Goal: Information Seeking & Learning: Learn about a topic

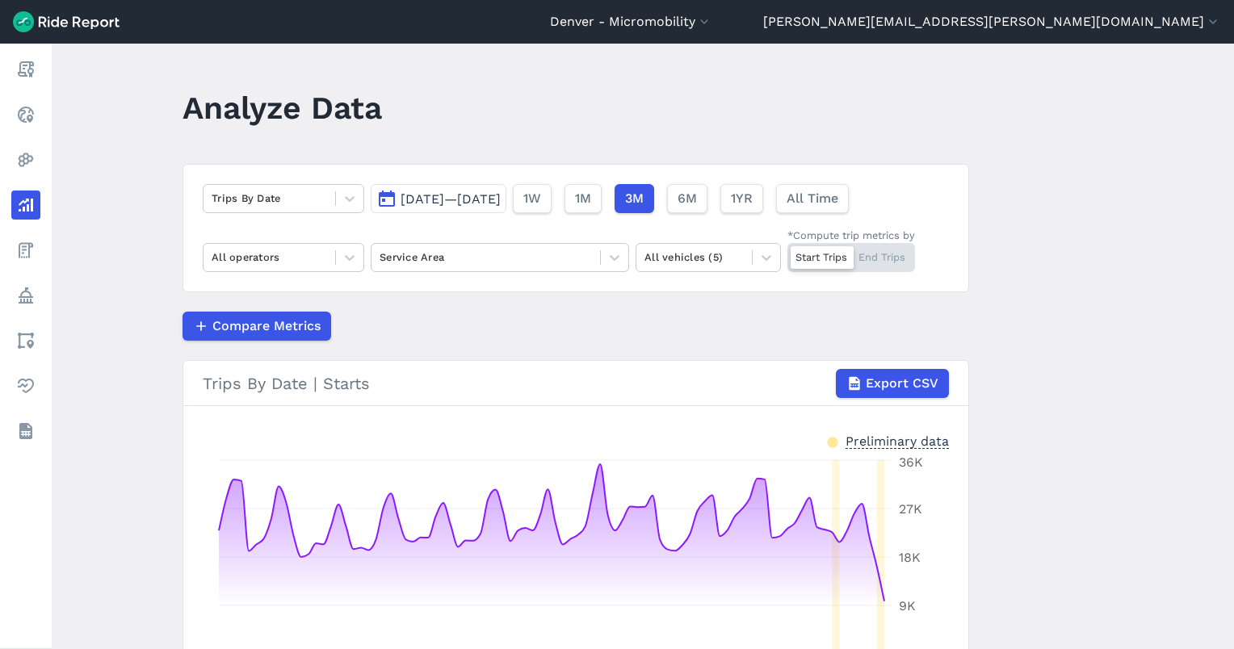
scroll to position [108, 0]
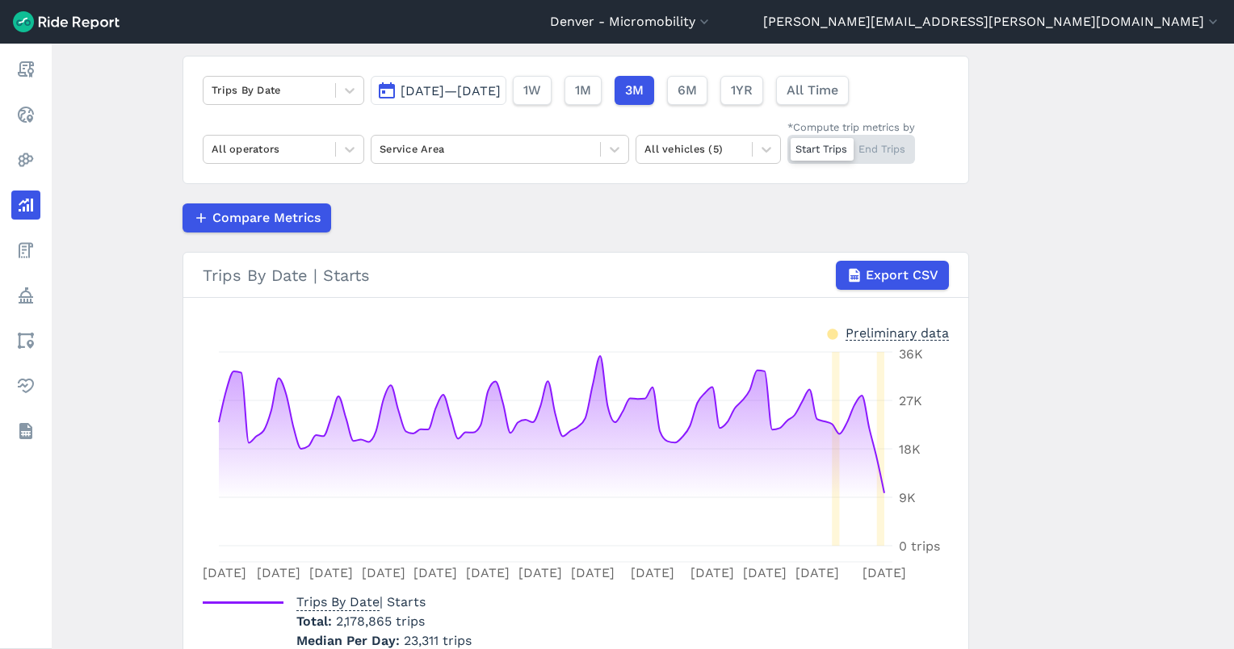
click at [507, 73] on div "[DATE]—[DATE] 1W 1M 3M 6M 1YR All Time" at bounding box center [613, 87] width 484 height 36
click at [501, 83] on span "[DATE]—[DATE]" at bounding box center [450, 90] width 100 height 15
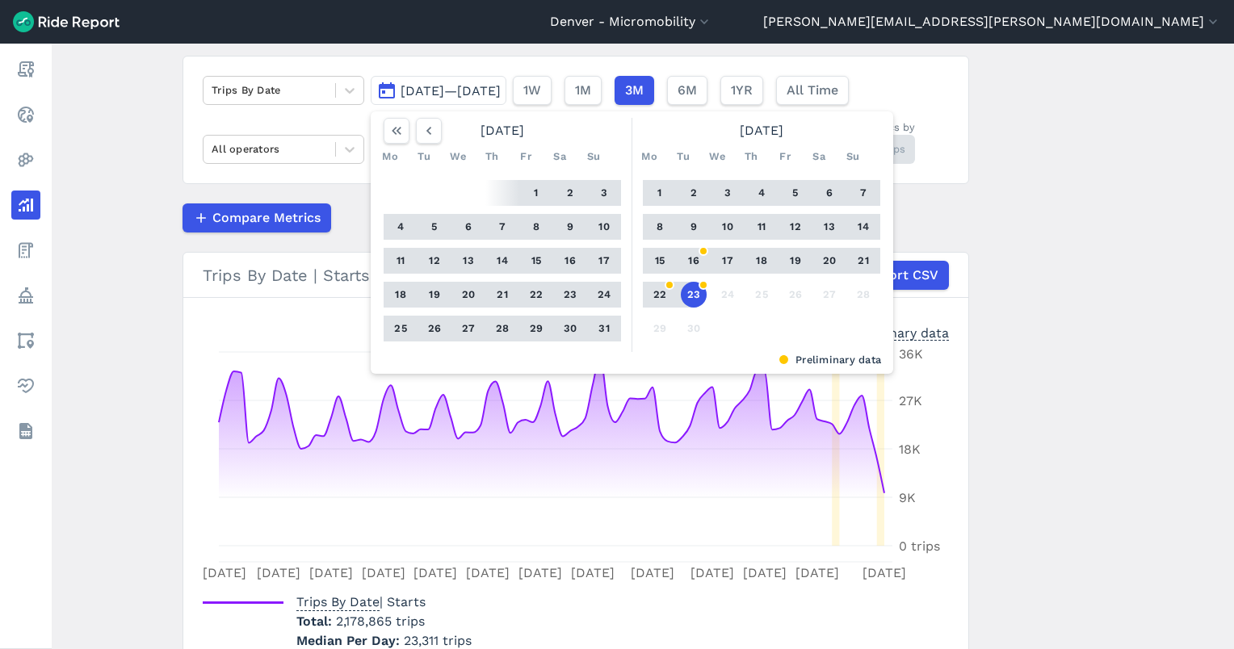
click at [694, 300] on button "23" at bounding box center [694, 295] width 26 height 26
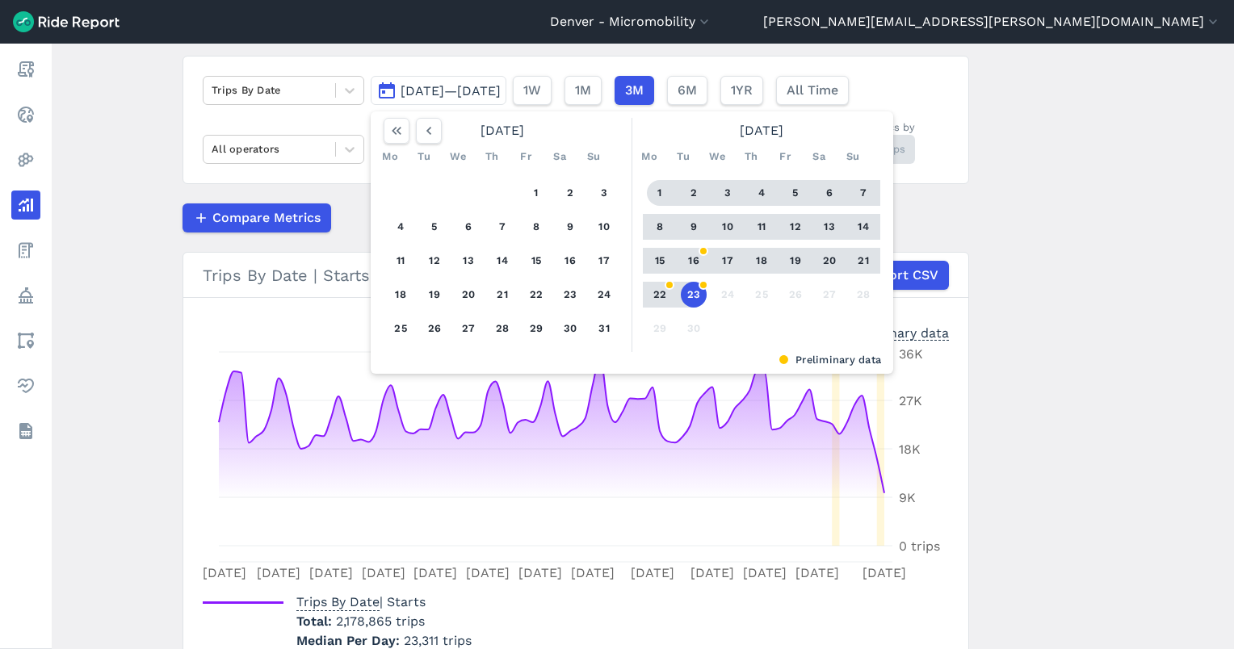
click at [649, 191] on button "1" at bounding box center [660, 193] width 26 height 26
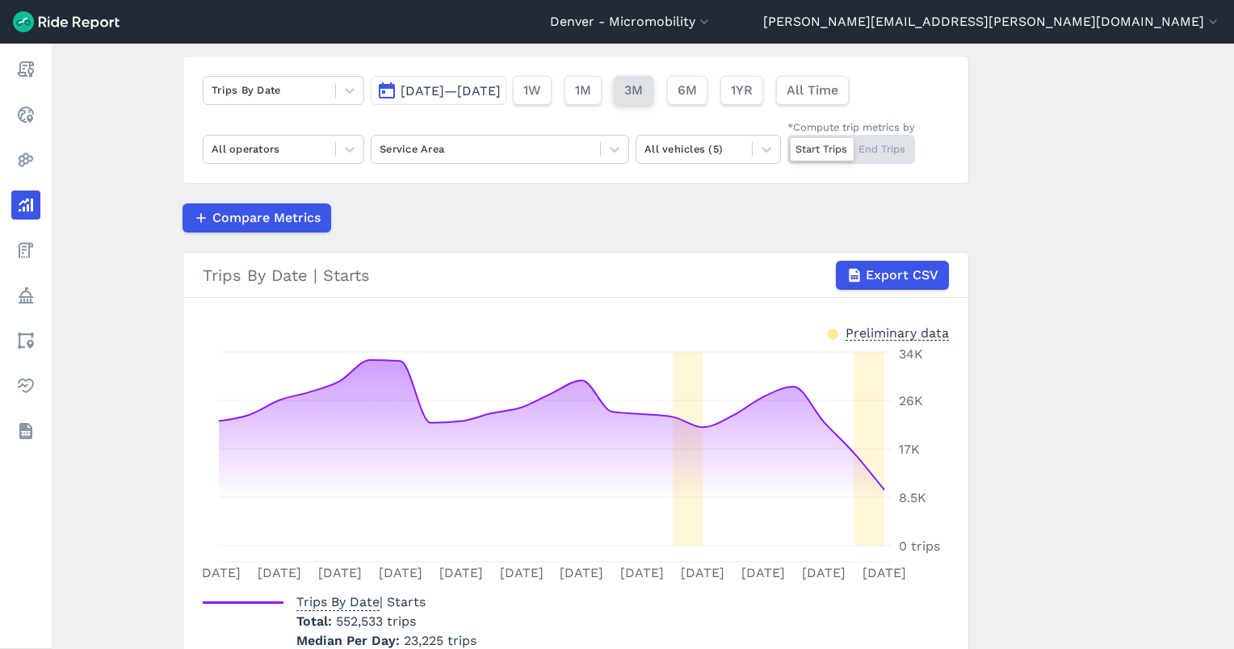
click at [643, 98] on span "3M" at bounding box center [633, 90] width 19 height 19
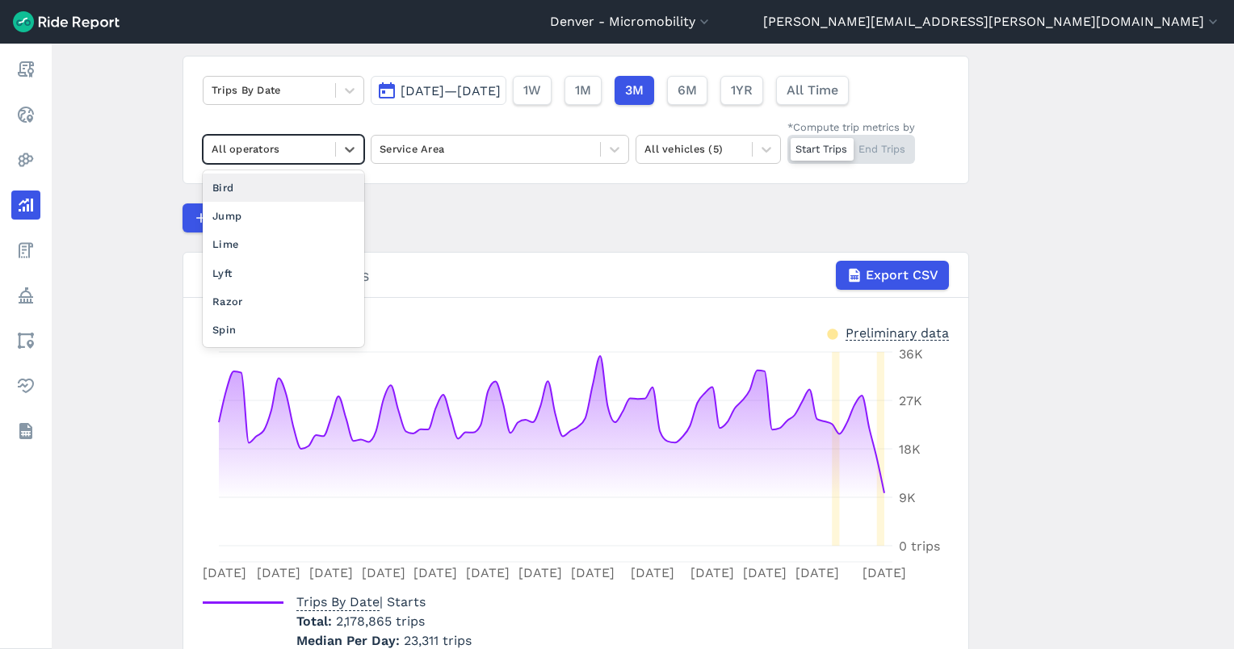
click at [330, 148] on div "All operators" at bounding box center [269, 148] width 132 height 25
click at [304, 193] on div "Bird" at bounding box center [283, 188] width 161 height 28
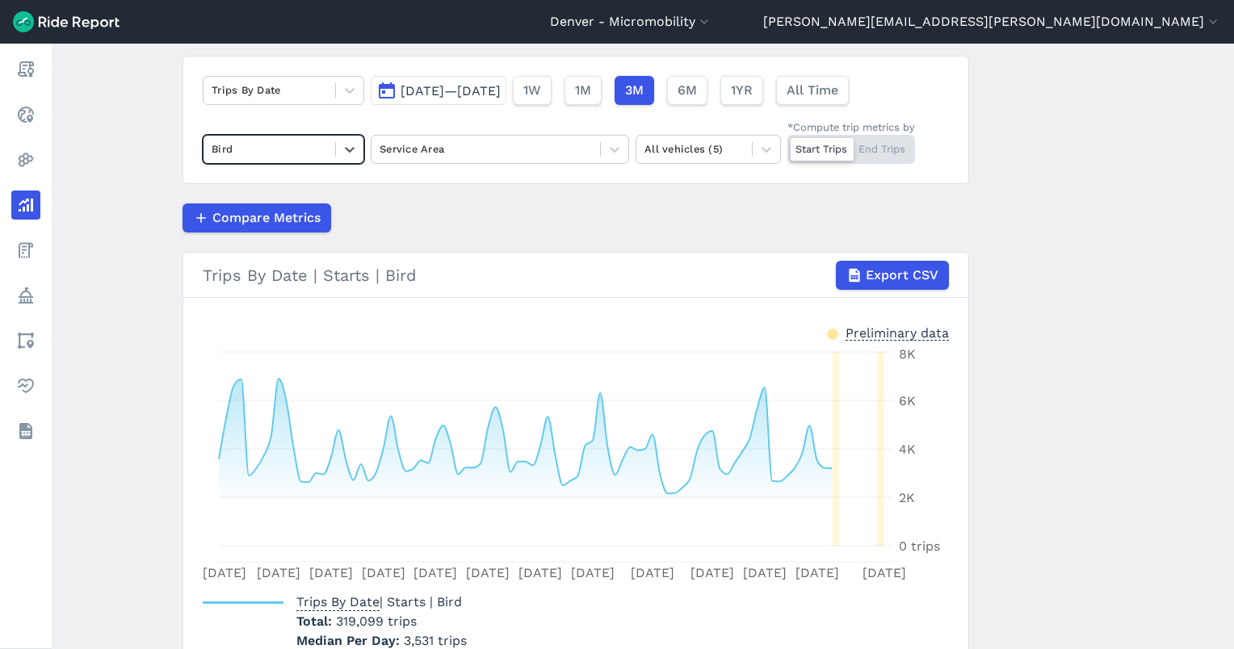
click at [437, 87] on span "[DATE]—[DATE]" at bounding box center [450, 90] width 100 height 15
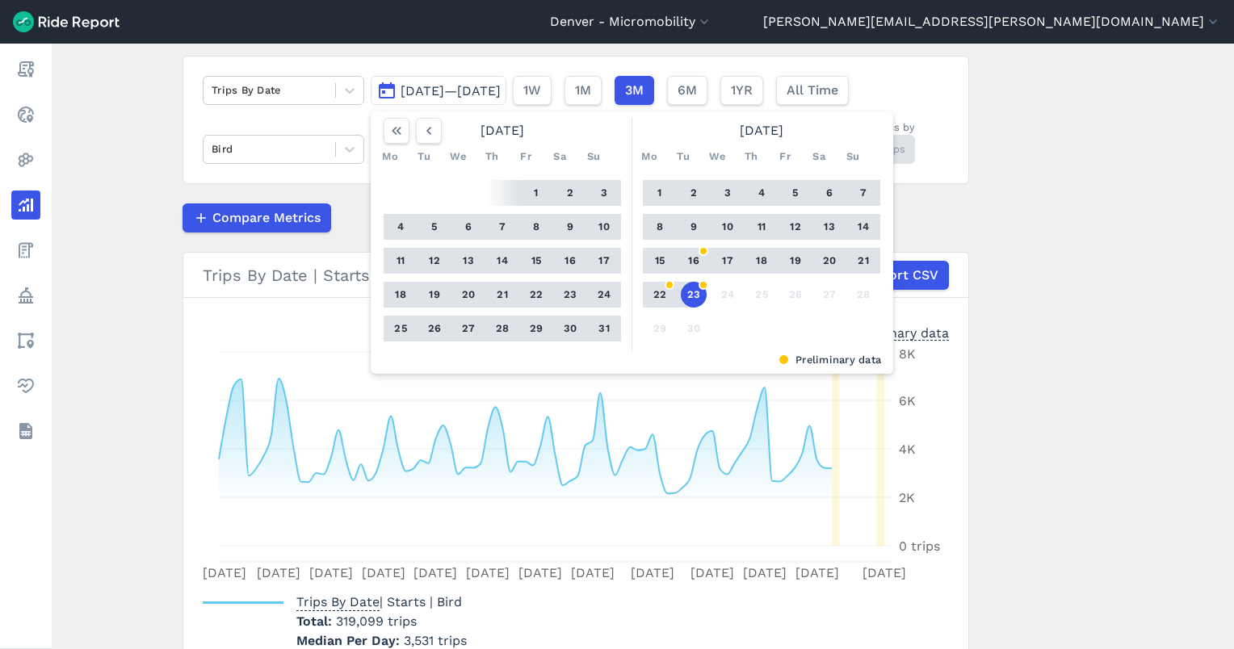
click at [653, 190] on button "1" at bounding box center [660, 193] width 26 height 26
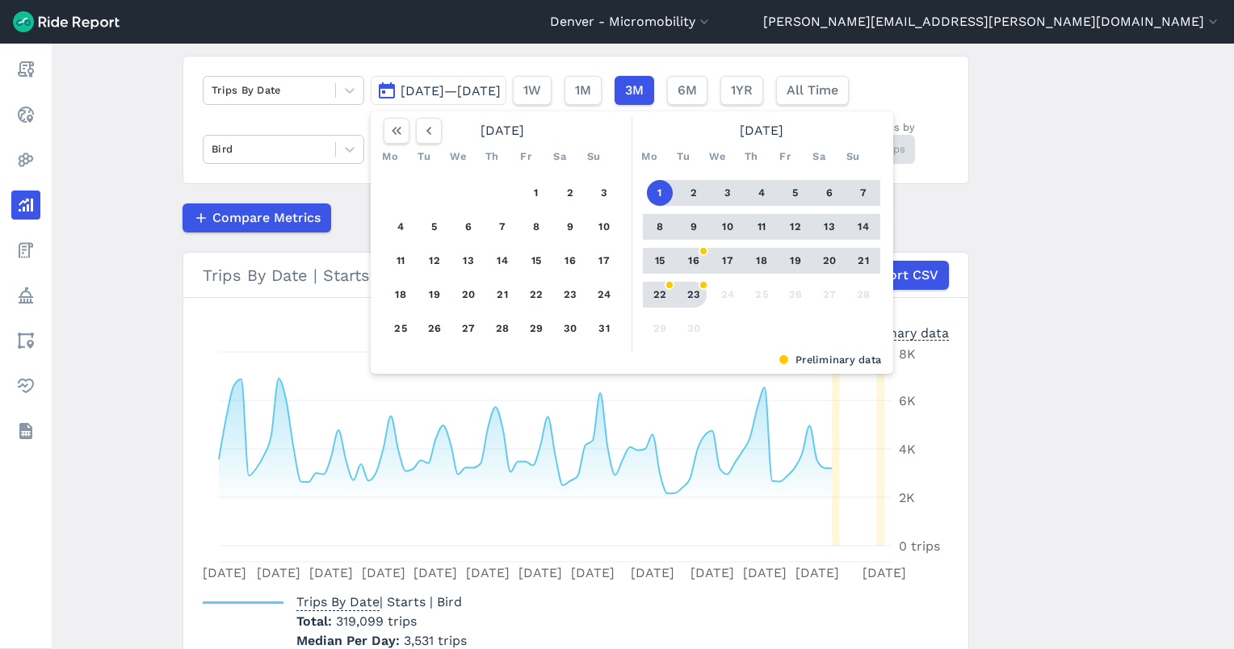
click at [694, 297] on button "23" at bounding box center [694, 295] width 26 height 26
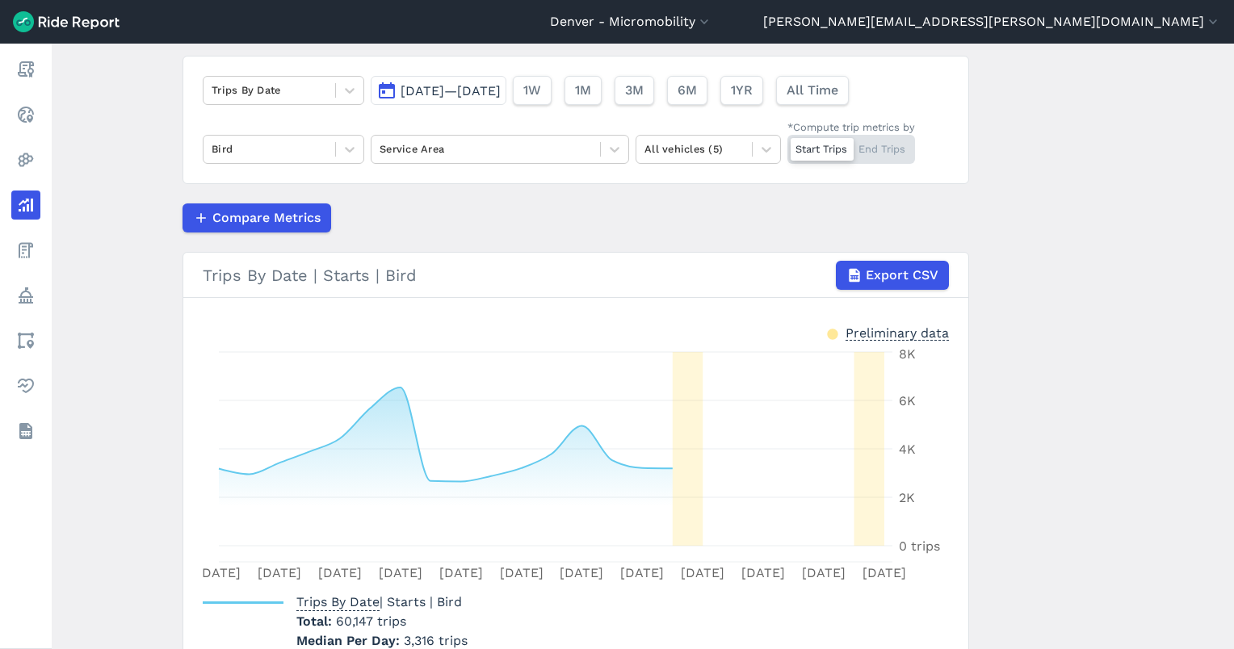
click at [1007, 422] on main "Analyze Data Trips By Date [DATE]—[DATE] 1W 1M 3M 6M 1YR All Time Bird Service …" at bounding box center [643, 347] width 1182 height 606
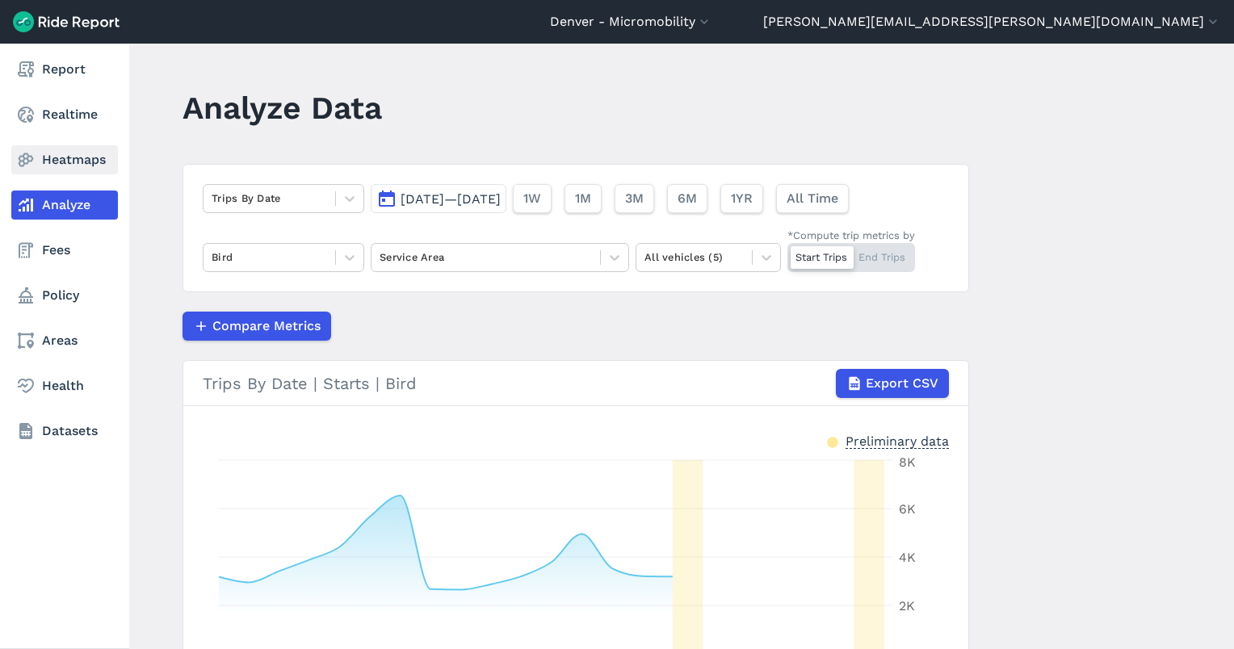
click at [42, 159] on link "Heatmaps" at bounding box center [64, 159] width 107 height 29
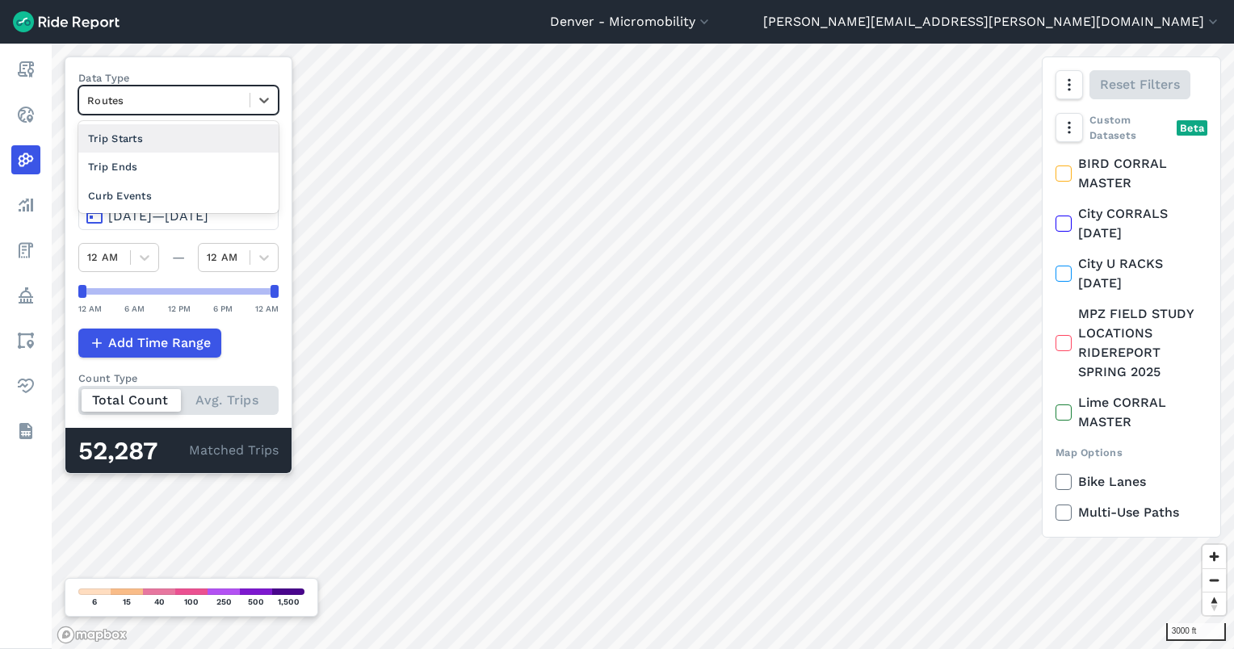
click at [145, 96] on div at bounding box center [164, 100] width 154 height 19
click at [161, 142] on div "Trip Starts" at bounding box center [178, 138] width 200 height 28
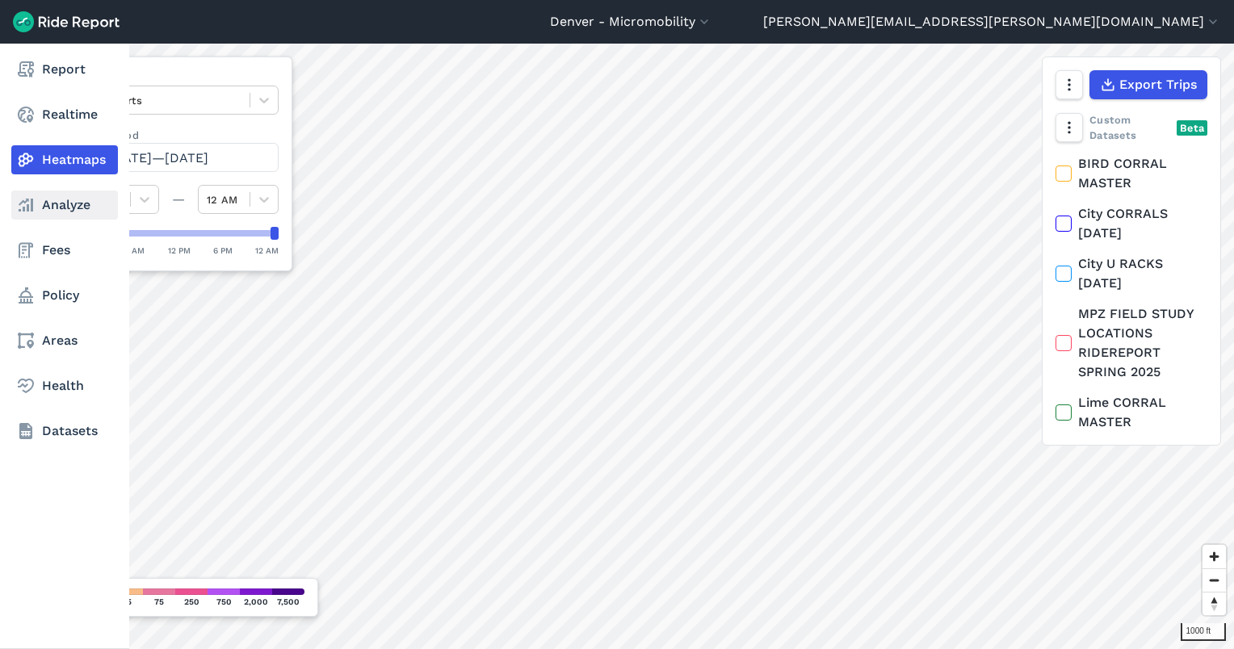
click at [40, 198] on link "Analyze" at bounding box center [64, 205] width 107 height 29
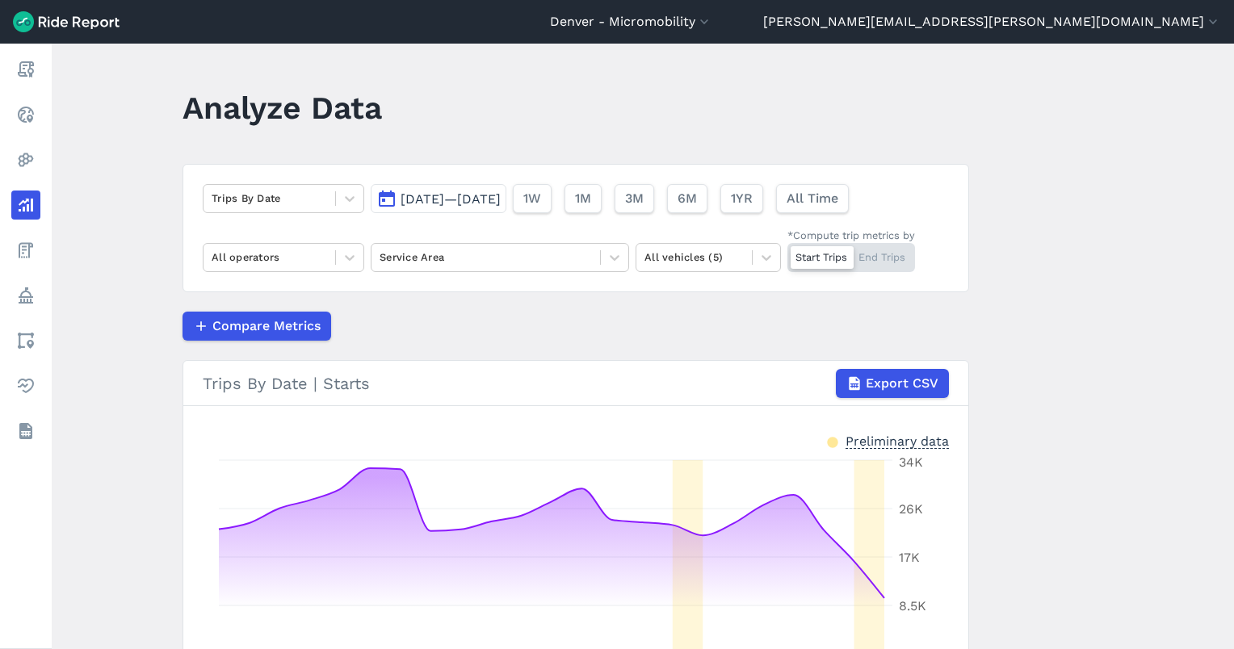
click at [459, 203] on span "[DATE]—[DATE]" at bounding box center [450, 198] width 100 height 15
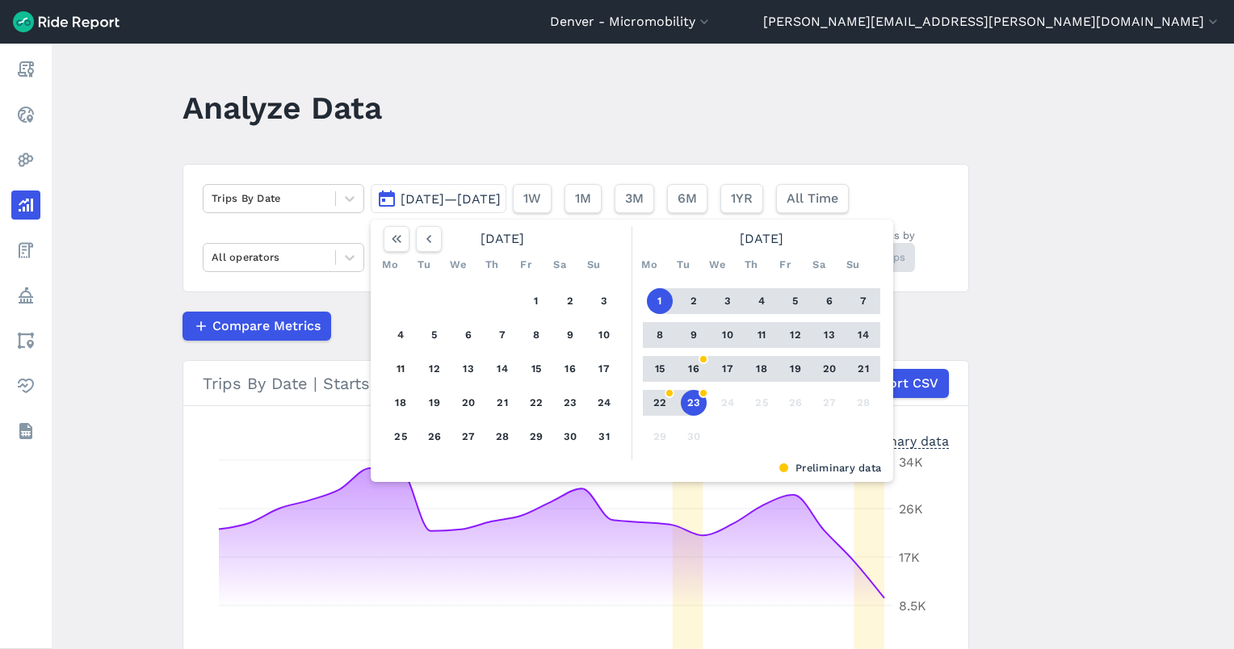
click at [486, 126] on header "Analyze Data" at bounding box center [585, 113] width 806 height 62
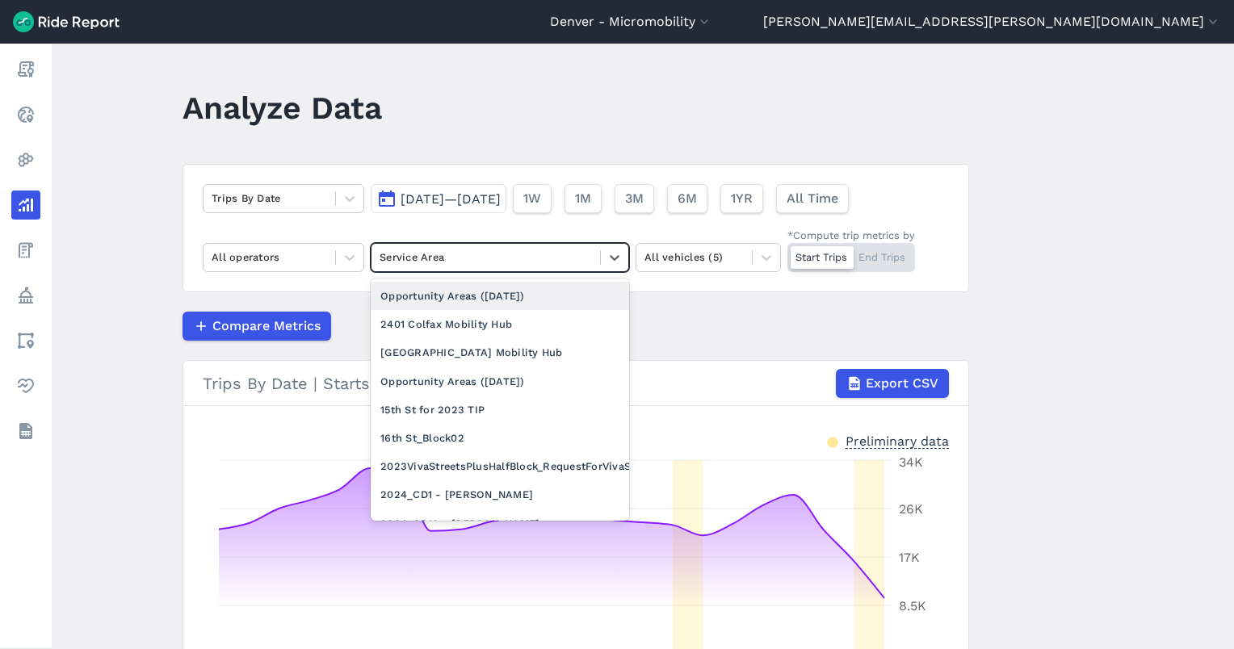
click at [488, 248] on div "Service Area" at bounding box center [485, 257] width 229 height 25
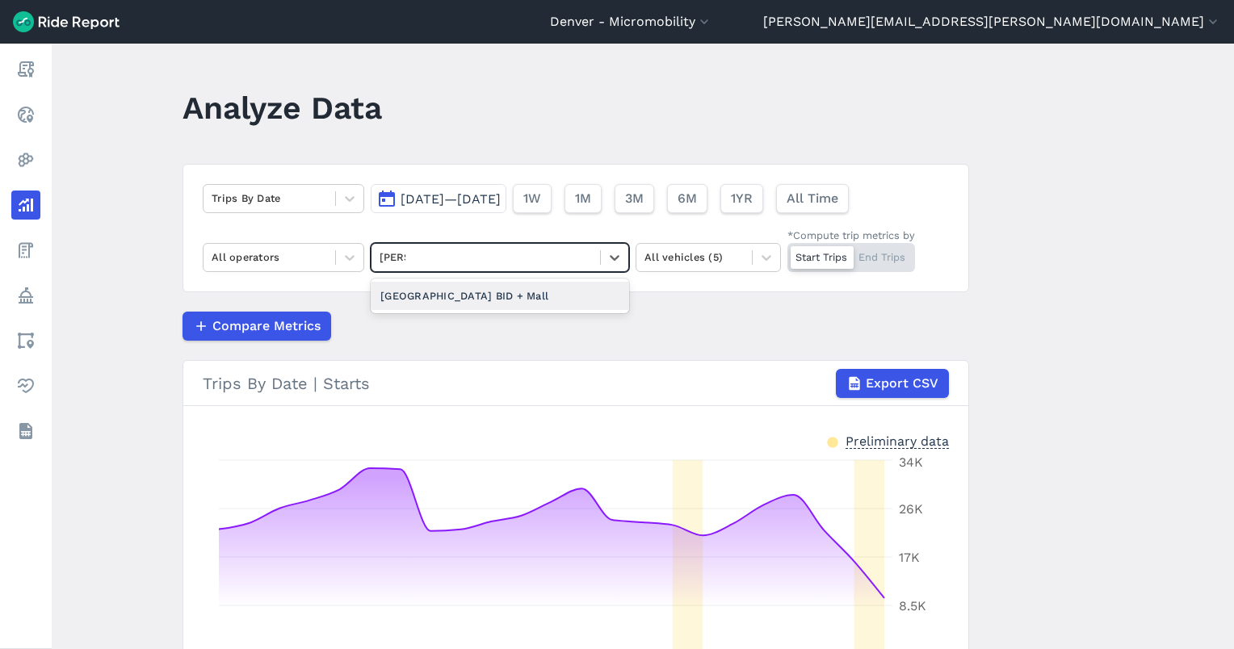
type input "cherr"
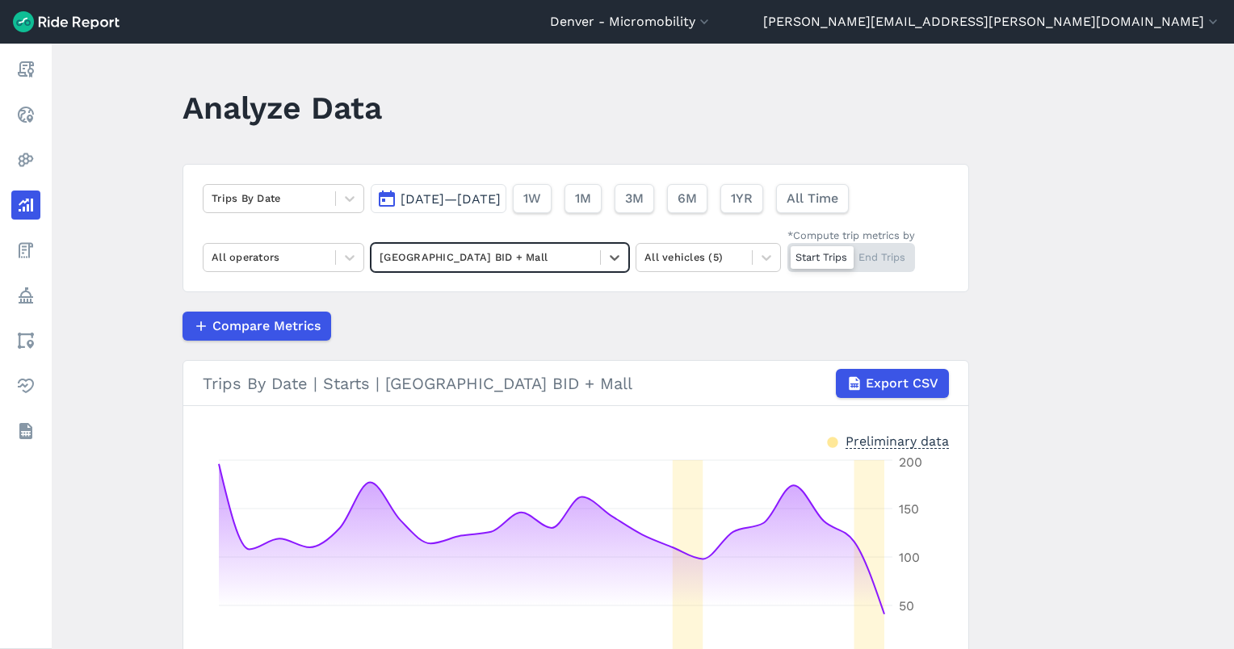
click at [879, 270] on div "Start Trips End Trips" at bounding box center [851, 257] width 128 height 29
click at [787, 254] on input "*Compute trip metrics by Start Trips End Trips" at bounding box center [787, 248] width 0 height 10
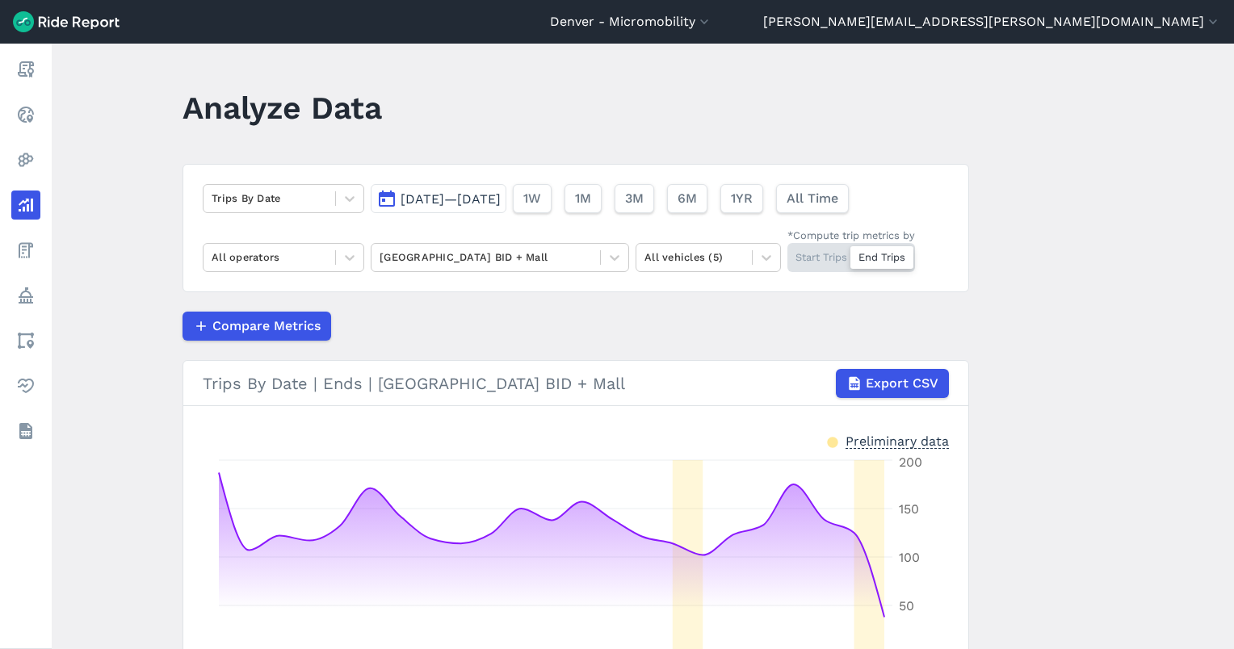
click at [506, 190] on button "[DATE]—[DATE]" at bounding box center [439, 198] width 136 height 29
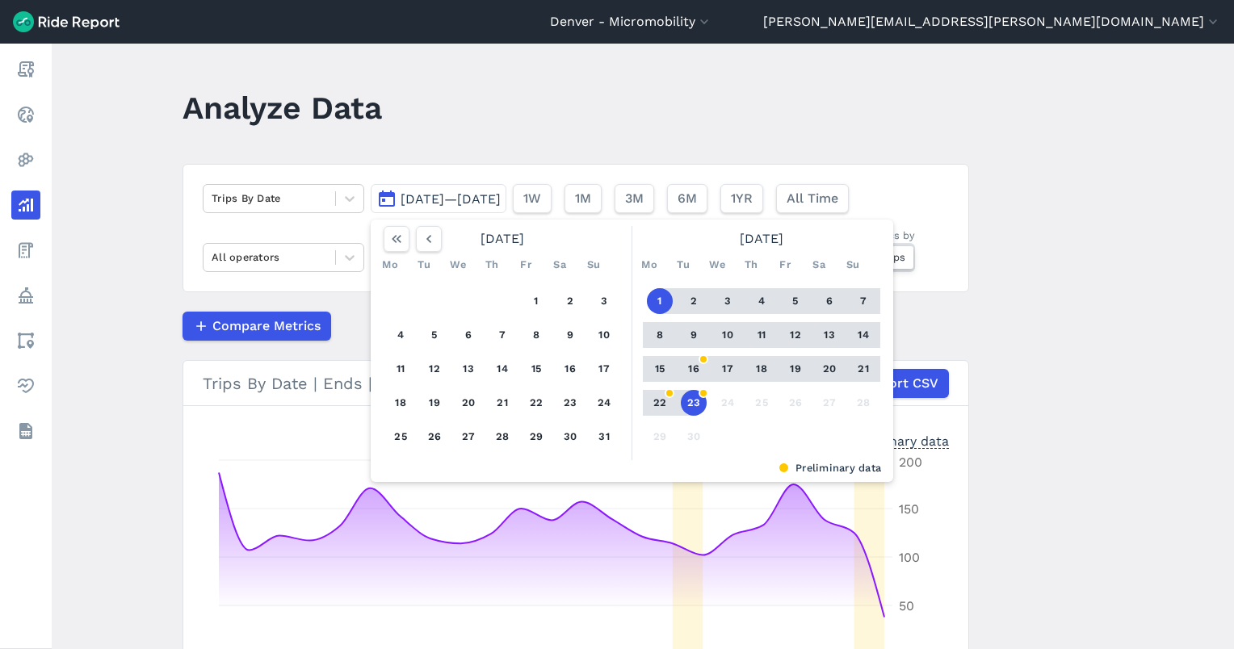
click at [659, 362] on button "15" at bounding box center [660, 369] width 26 height 26
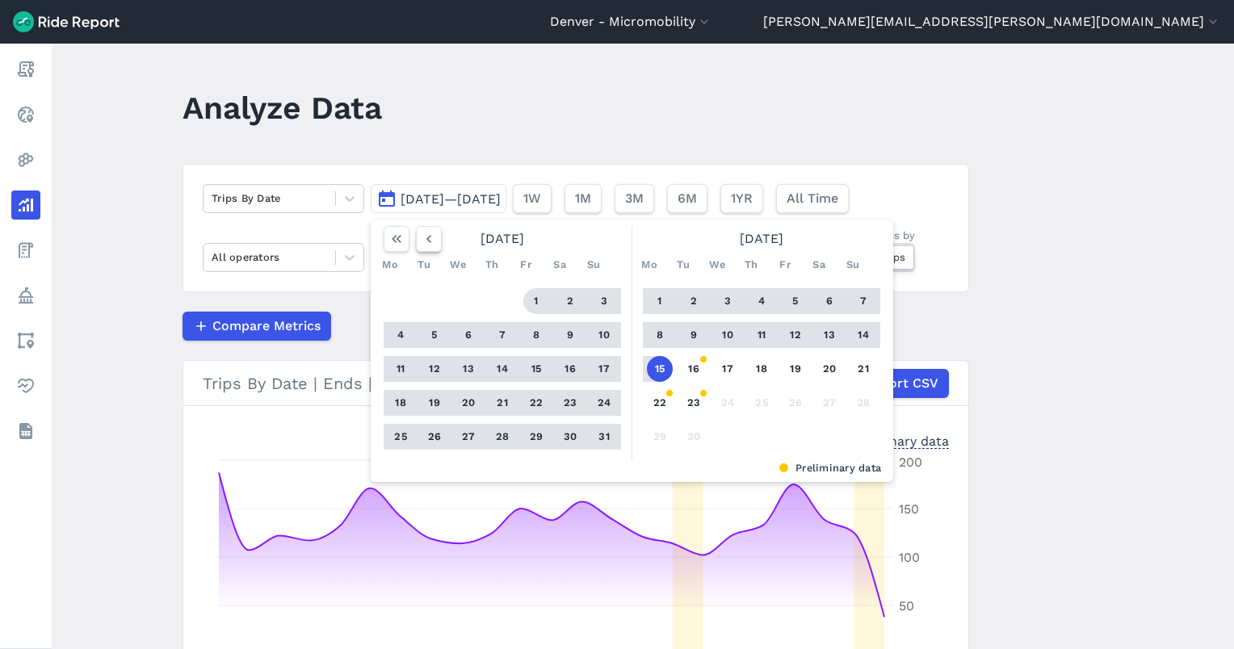
click at [431, 236] on icon "button" at bounding box center [429, 239] width 16 height 16
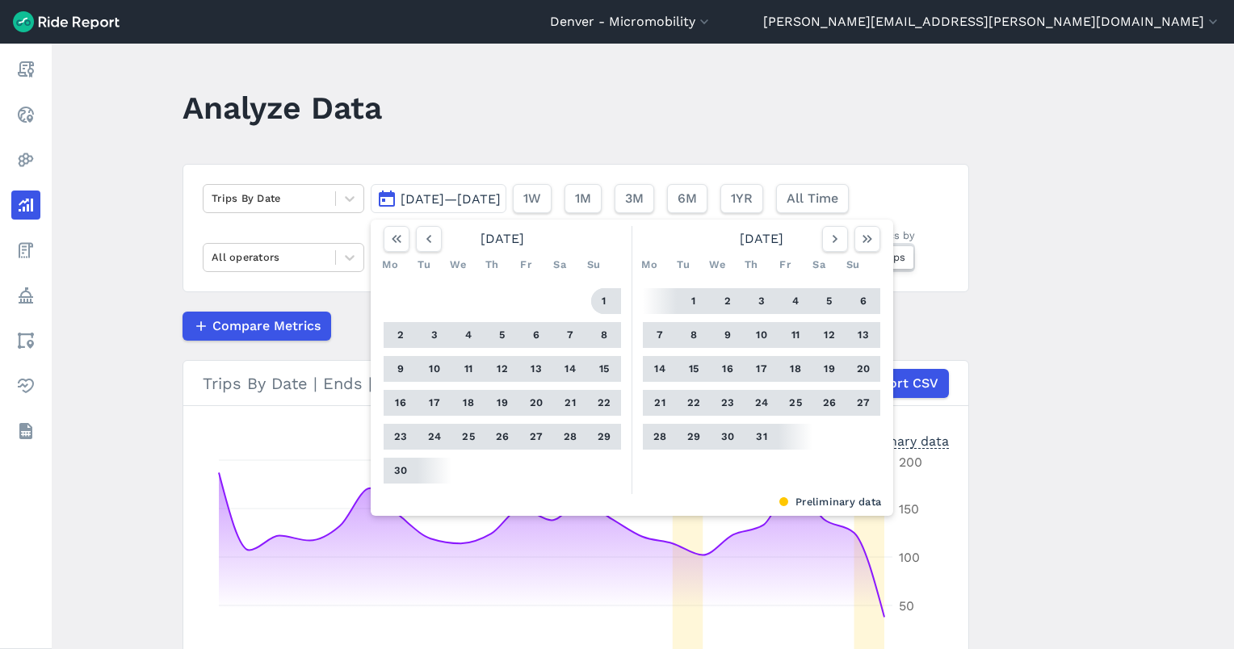
click at [606, 297] on button "1" at bounding box center [604, 301] width 26 height 26
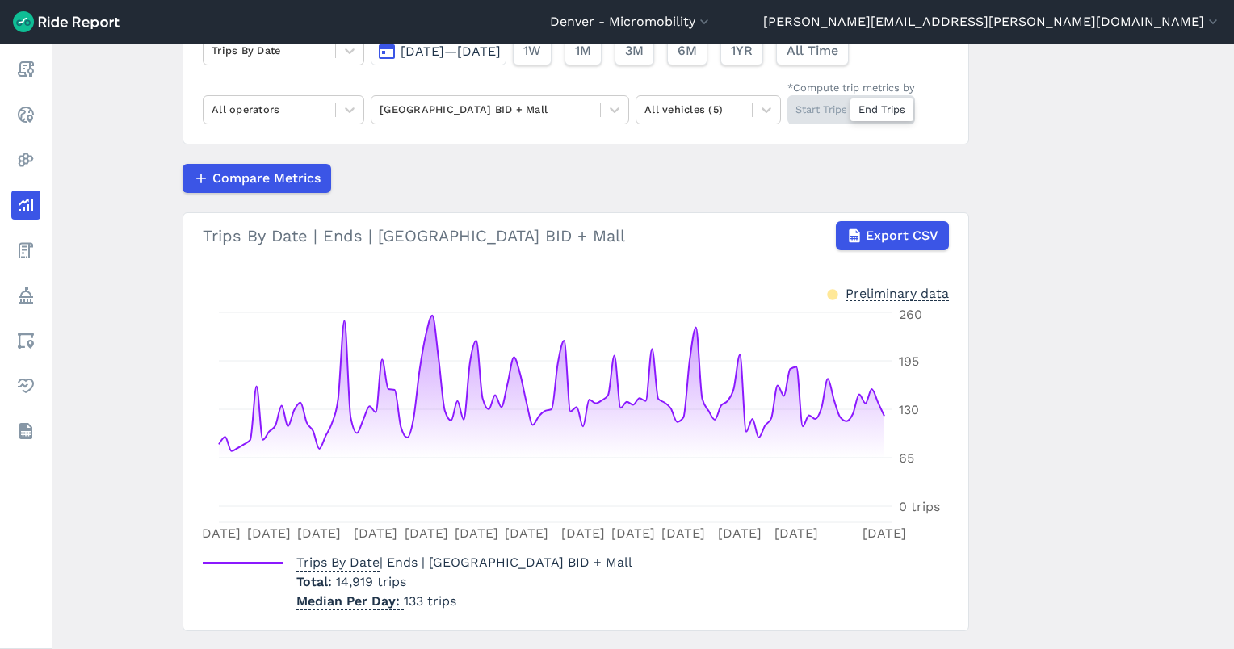
scroll to position [187, 0]
